Goal: Task Accomplishment & Management: Use online tool/utility

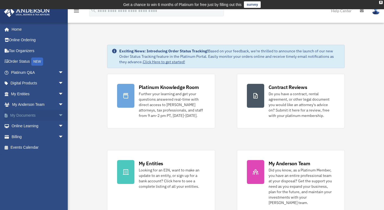
click at [58, 114] on span "arrow_drop_down" at bounding box center [63, 115] width 11 height 11
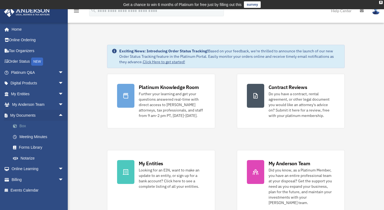
click at [42, 126] on link "Box" at bounding box center [40, 126] width 64 height 11
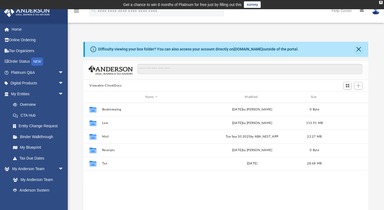
scroll to position [119, 280]
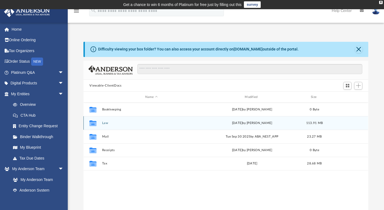
click at [103, 119] on div "Collaborated Folder Law Fri Oct 3 2025 by Alfred Vidad Palaganas 113.91 MB" at bounding box center [225, 123] width 285 height 14
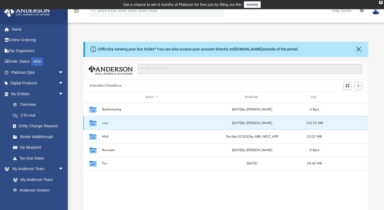
click at [106, 122] on button "Law" at bounding box center [151, 123] width 98 height 4
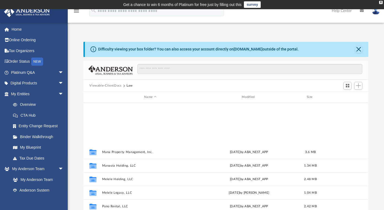
scroll to position [348, 0]
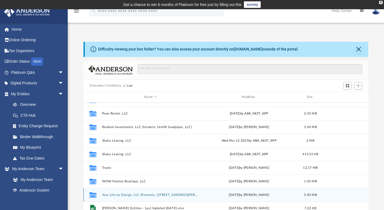
click at [142, 196] on button "Your Life by Design, LLC (Formerly: 7085 Weimer Rd #12, LLC)" at bounding box center [150, 195] width 96 height 4
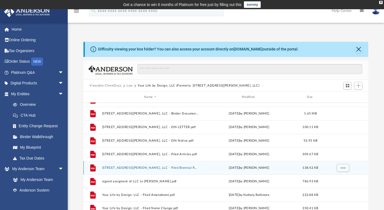
scroll to position [27, 0]
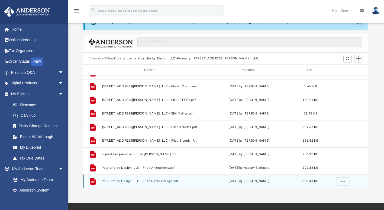
click at [149, 181] on button "Your Life by Design, LLC - Filed Name Change.pdf" at bounding box center [150, 181] width 96 height 4
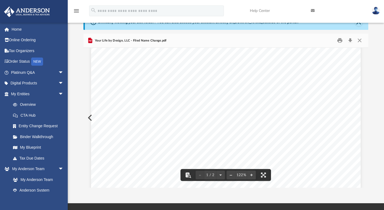
scroll to position [0, 0]
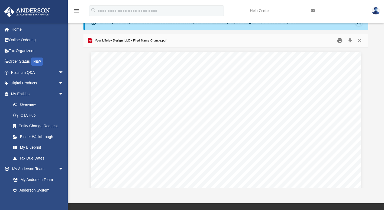
click at [339, 40] on button "Print" at bounding box center [339, 40] width 11 height 8
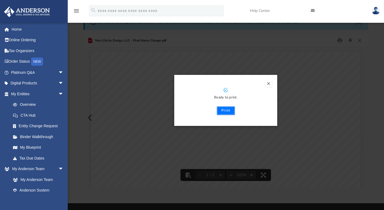
click at [226, 111] on button "Print" at bounding box center [226, 110] width 18 height 9
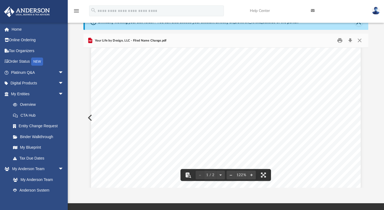
scroll to position [54, 0]
click at [361, 40] on button "Close" at bounding box center [360, 40] width 10 height 8
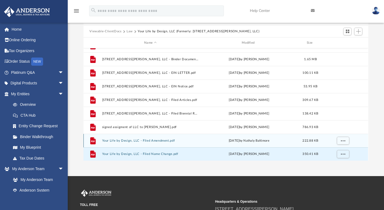
click at [155, 141] on button "Your Life by Design, LLC - Filed Amendment.pdf" at bounding box center [150, 141] width 96 height 4
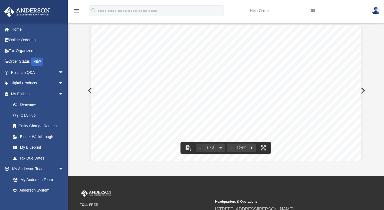
scroll to position [0, 0]
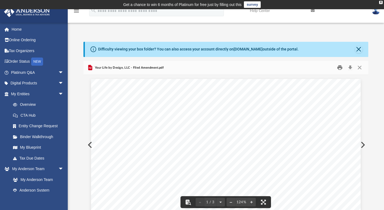
click at [340, 66] on button "Print" at bounding box center [339, 67] width 11 height 8
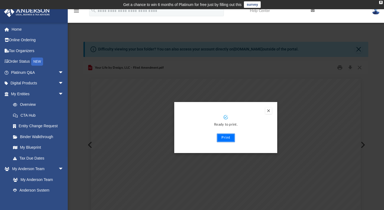
click at [229, 140] on button "Print" at bounding box center [226, 137] width 18 height 9
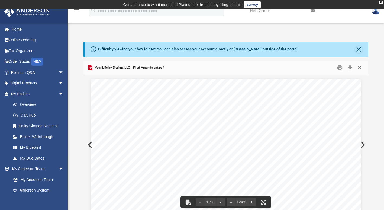
click at [360, 67] on button "Close" at bounding box center [360, 67] width 10 height 8
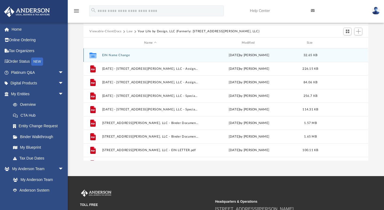
click at [119, 55] on button "EIN Name Change" at bounding box center [150, 55] width 96 height 4
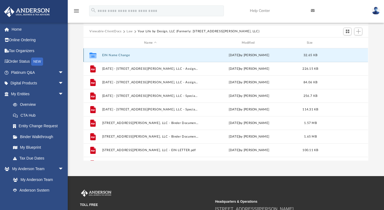
click at [119, 55] on button "EIN Name Change" at bounding box center [150, 55] width 96 height 4
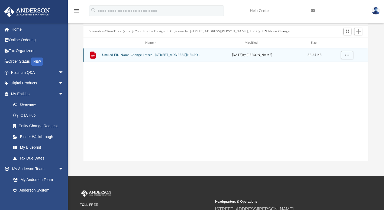
click at [167, 54] on button "Unfiled EIN Name Change Letter - 7085 Weimer Rd 12, LLC .pdf" at bounding box center [151, 55] width 98 height 4
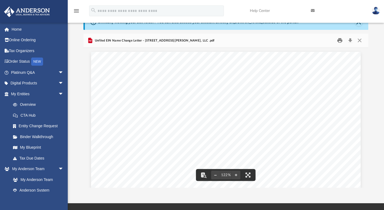
click at [340, 41] on button "Print" at bounding box center [339, 40] width 11 height 8
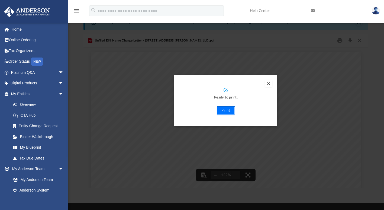
click at [223, 111] on button "Print" at bounding box center [226, 110] width 18 height 9
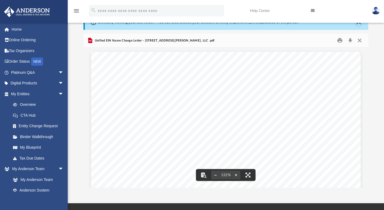
click at [360, 40] on button "Close" at bounding box center [360, 40] width 10 height 8
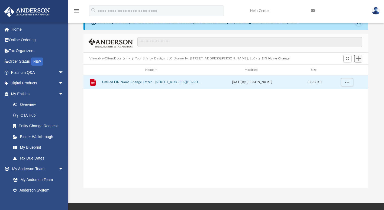
click at [357, 59] on span "Add" at bounding box center [358, 58] width 5 height 5
click at [349, 72] on ul "Upload New Folder" at bounding box center [351, 74] width 24 height 23
click at [348, 70] on li "Upload" at bounding box center [350, 69] width 17 height 6
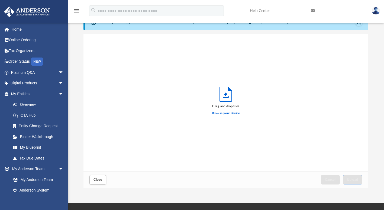
scroll to position [133, 280]
click at [227, 114] on label "Browse your device" at bounding box center [226, 113] width 28 height 5
click at [0, 0] on input "Browse your device" at bounding box center [0, 0] width 0 height 0
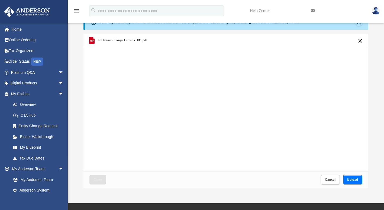
click at [353, 180] on span "Upload" at bounding box center [352, 179] width 11 height 3
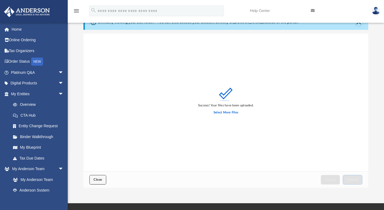
click at [100, 178] on span "Close" at bounding box center [97, 179] width 9 height 3
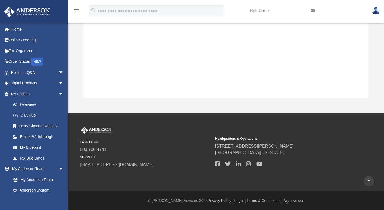
scroll to position [0, 0]
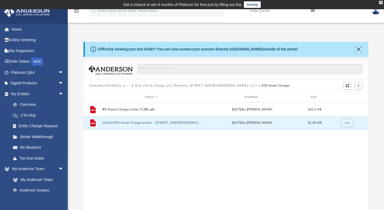
click at [357, 49] on button "Close" at bounding box center [359, 50] width 8 height 8
